Goal: Check status

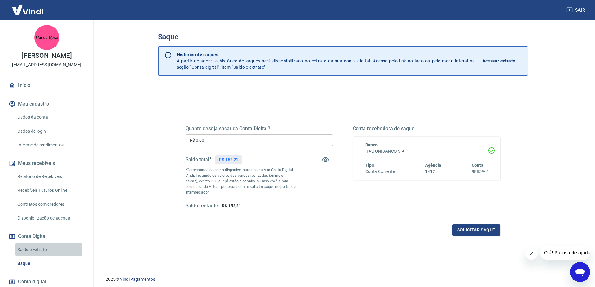
click at [39, 249] on link "Saldo e Extrato" at bounding box center [50, 249] width 71 height 13
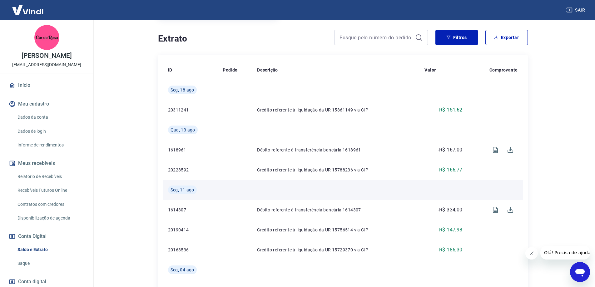
scroll to position [62, 0]
